Goal: Task Accomplishment & Management: Use online tool/utility

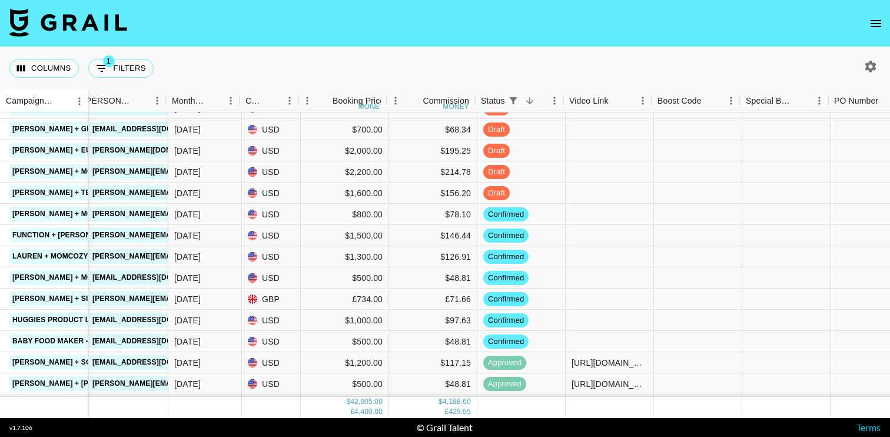
scroll to position [542, 490]
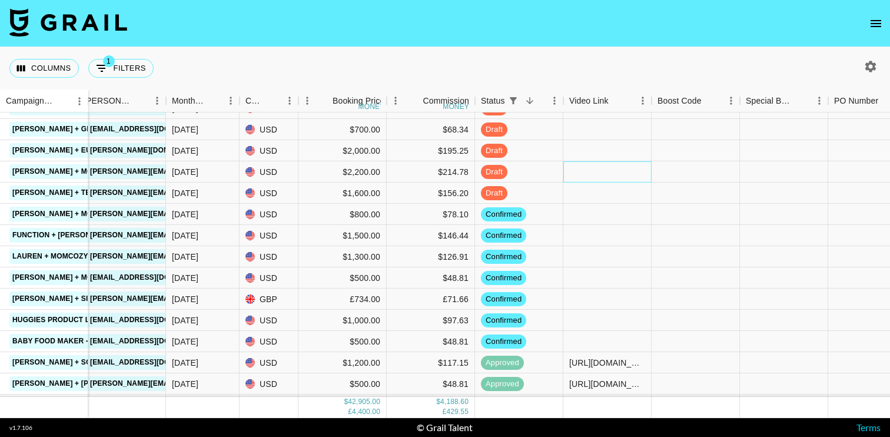
click at [595, 171] on div at bounding box center [607, 171] width 88 height 21
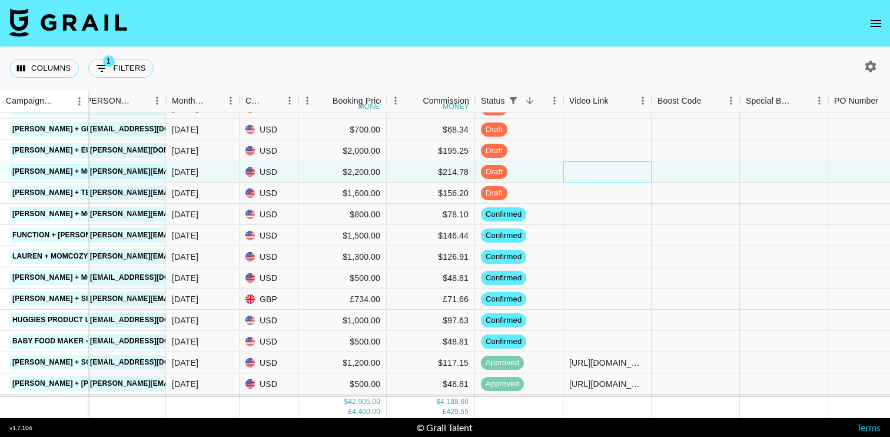
click at [615, 173] on div at bounding box center [607, 171] width 88 height 21
type input "[URL][DOMAIN_NAME]"
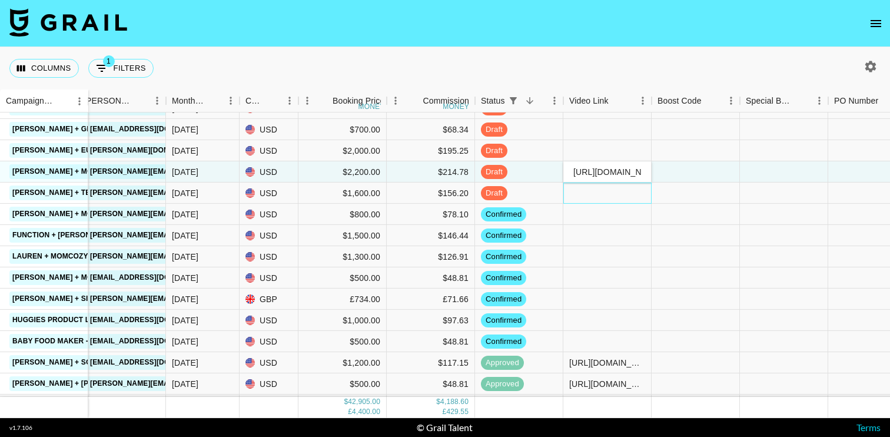
click at [641, 199] on div at bounding box center [607, 192] width 88 height 21
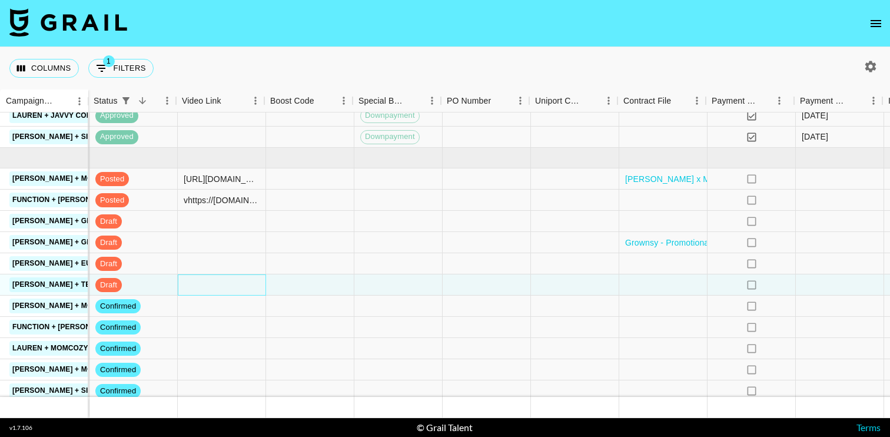
scroll to position [451, 867]
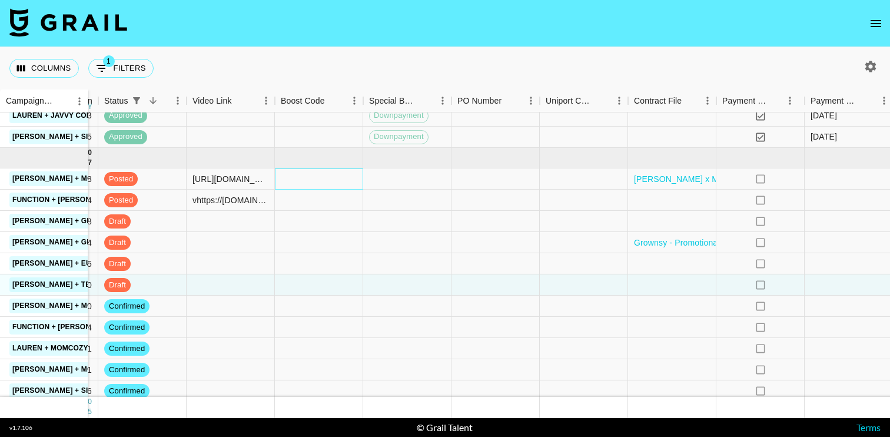
click at [331, 181] on div at bounding box center [319, 178] width 88 height 21
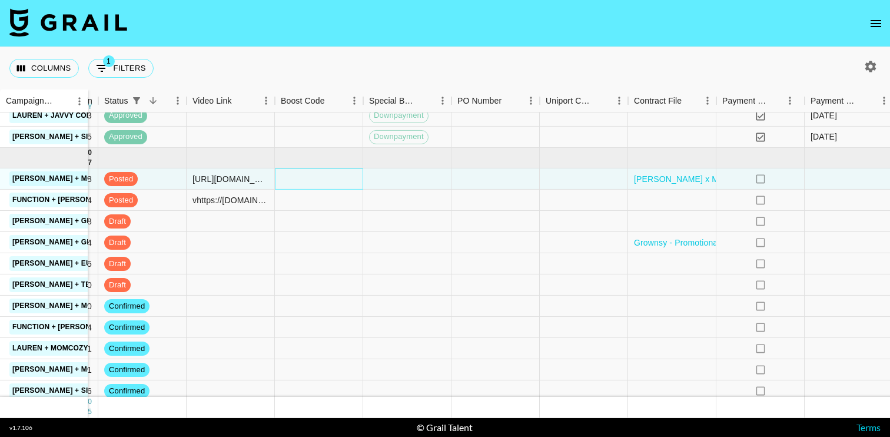
click at [322, 180] on div at bounding box center [319, 178] width 88 height 21
type input "#7uHa/Cxhm+DmyJRpwmJxKqEjCMn7fdApi515SCOxlGzPM+GWIYRlwn/Bt2Y2r68="
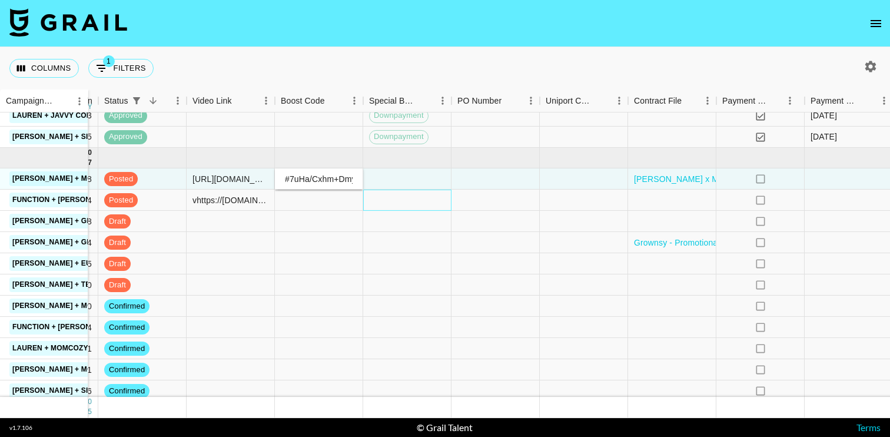
click at [399, 197] on div at bounding box center [407, 199] width 88 height 21
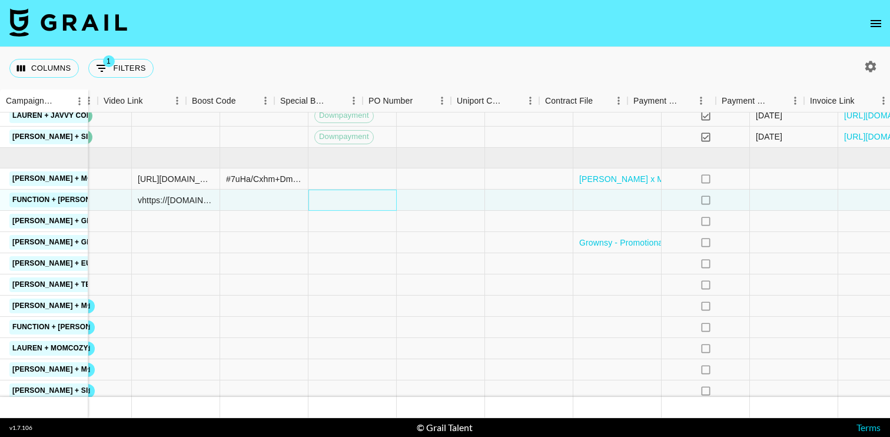
scroll to position [451, 1005]
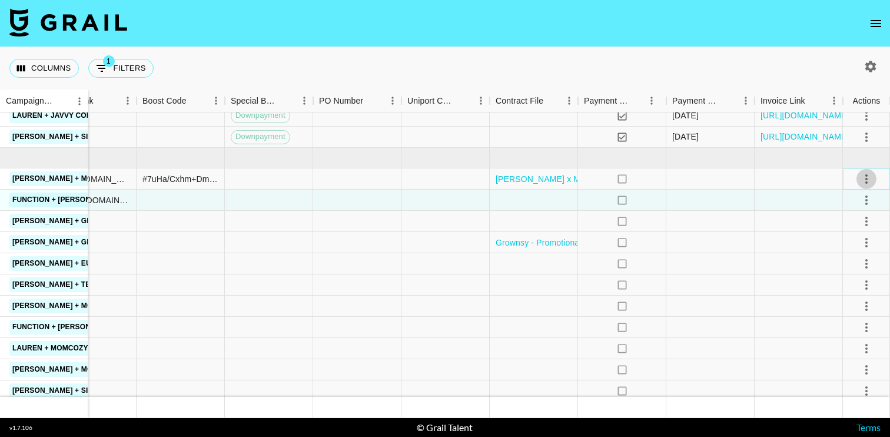
click at [864, 177] on icon "select merge strategy" at bounding box center [866, 179] width 14 height 14
click at [840, 290] on div "Approve" at bounding box center [840, 289] width 36 height 14
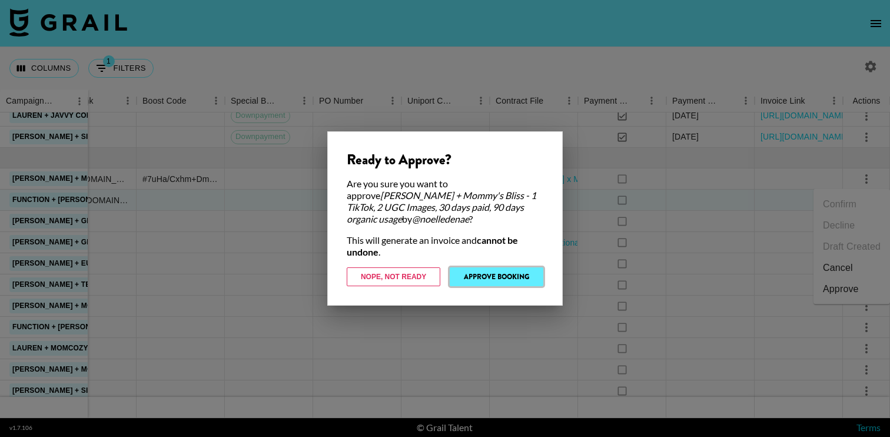
click at [484, 278] on button "Approve Booking" at bounding box center [496, 276] width 94 height 19
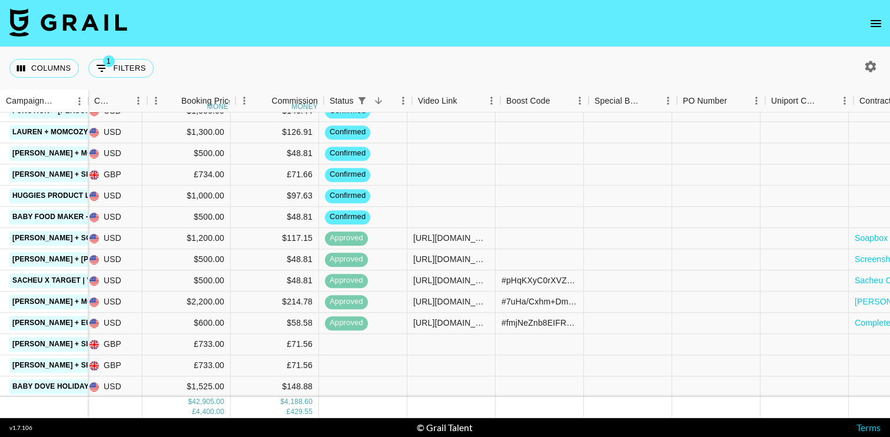
scroll to position [645, 641]
